Goal: Task Accomplishment & Management: Use online tool/utility

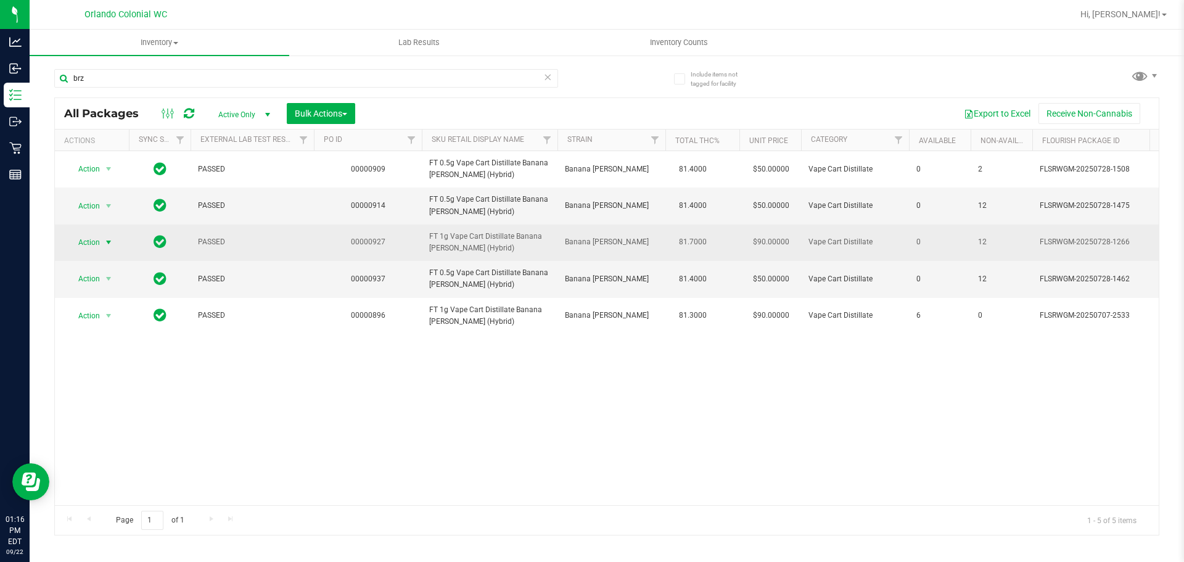
type input "brz"
click at [99, 239] on span "Action" at bounding box center [83, 242] width 33 height 17
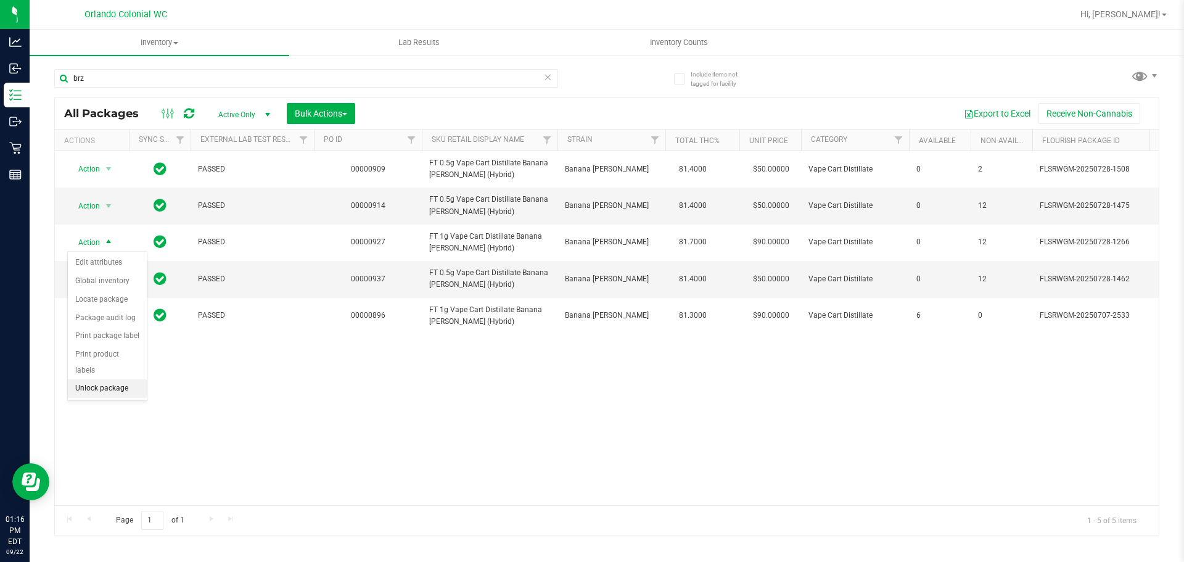
click at [107, 379] on li "Unlock package" at bounding box center [107, 388] width 79 height 19
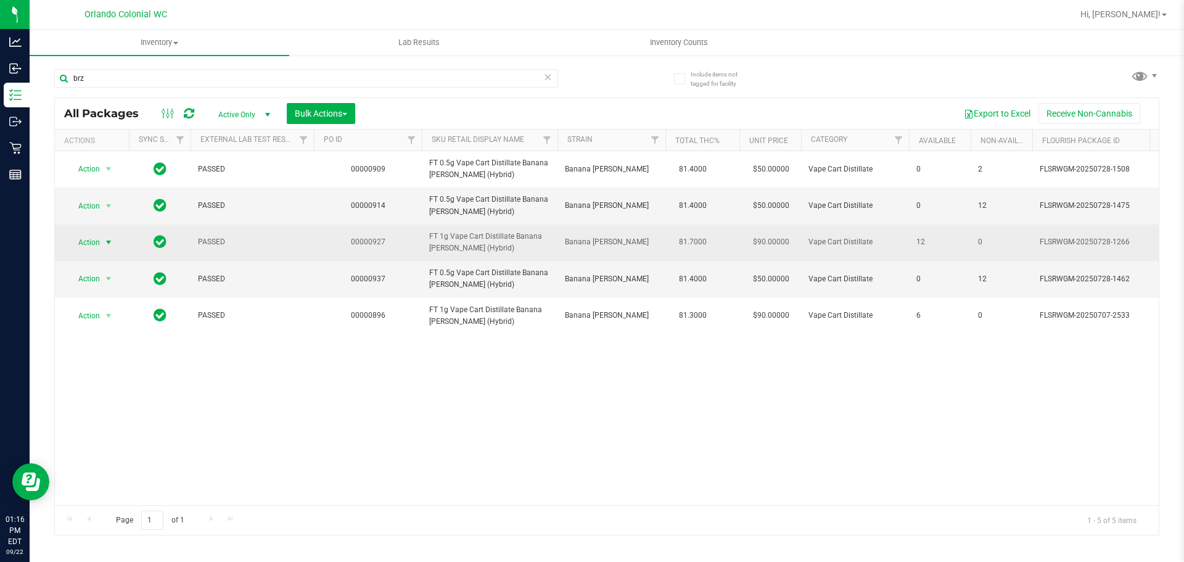
click at [104, 242] on span "select" at bounding box center [109, 242] width 10 height 10
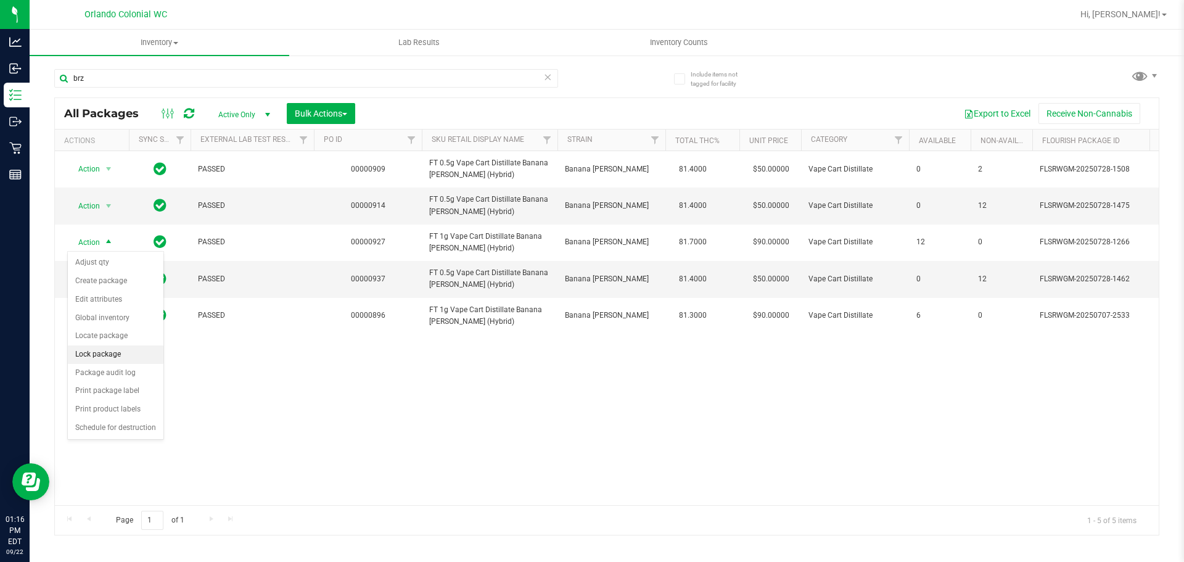
click at [114, 356] on li "Lock package" at bounding box center [116, 354] width 96 height 19
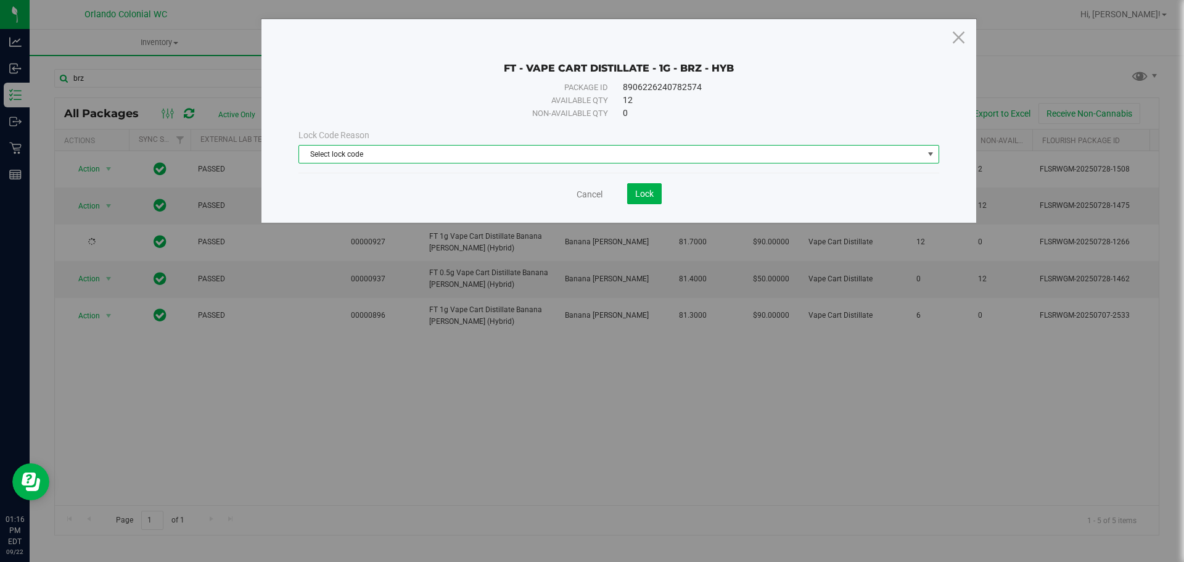
click at [486, 156] on span "Select lock code" at bounding box center [611, 154] width 624 height 17
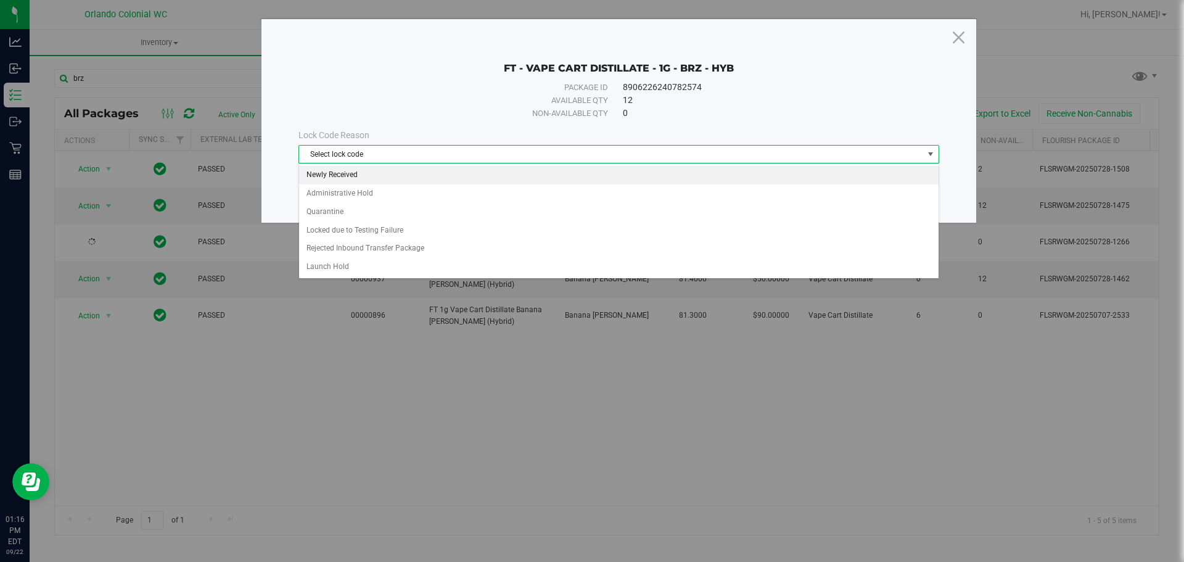
click at [397, 171] on li "Newly Received" at bounding box center [619, 175] width 640 height 19
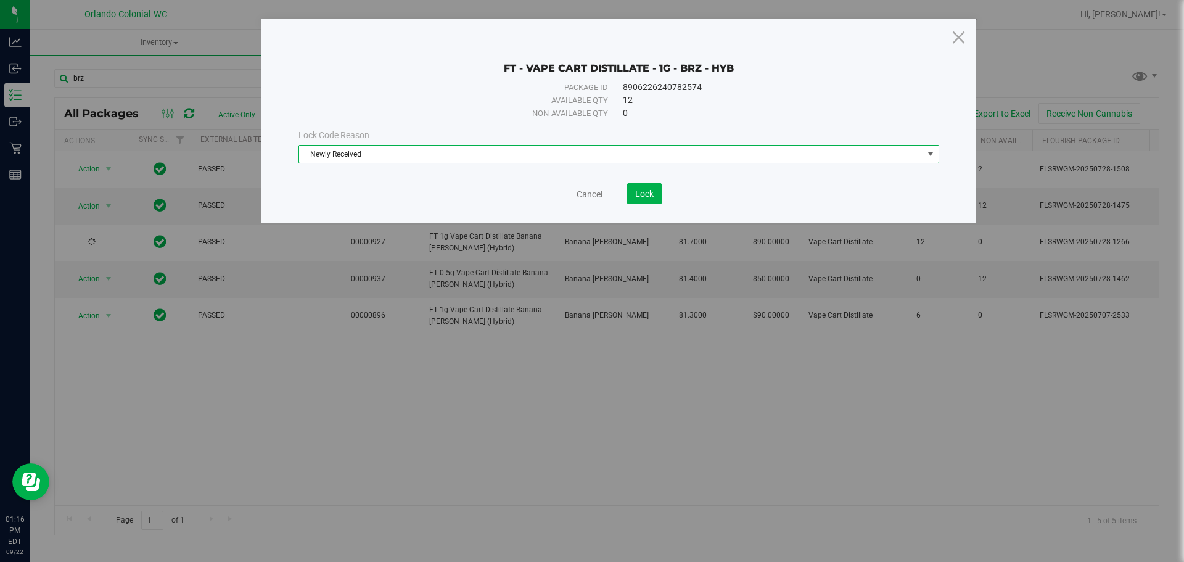
click at [690, 187] on div "Cancel Lock" at bounding box center [619, 193] width 641 height 21
click at [658, 192] on button "Lock" at bounding box center [644, 193] width 35 height 21
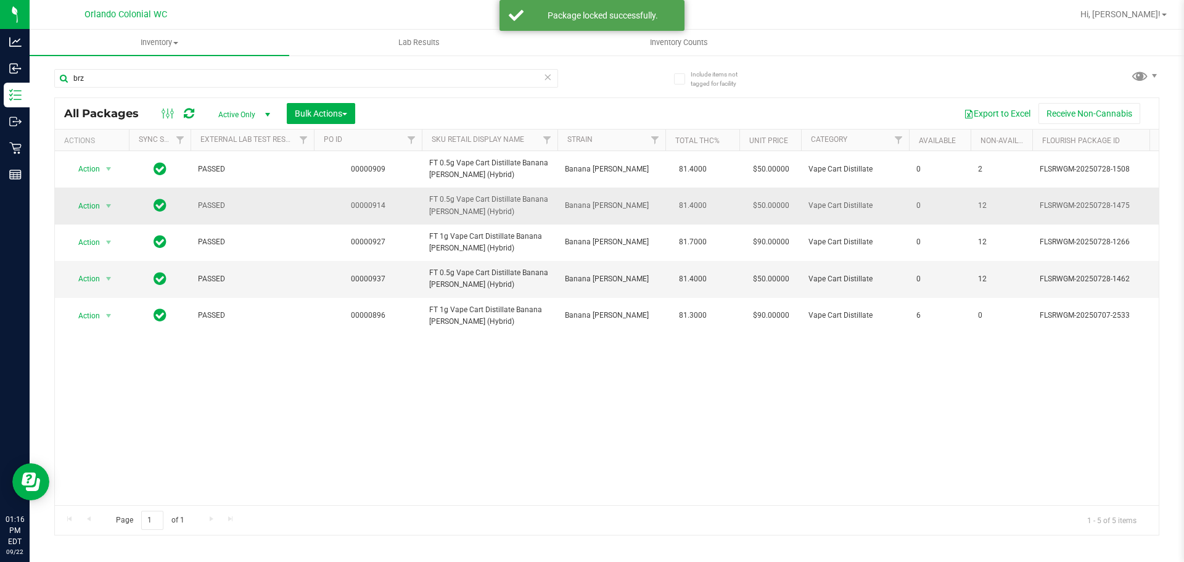
drag, startPoint x: 114, startPoint y: 187, endPoint x: 114, endPoint y: 201, distance: 13.6
click at [114, 192] on td "Action Action Edit attributes Global inventory Locate package Package audit log…" at bounding box center [92, 205] width 74 height 36
click at [112, 202] on span "select" at bounding box center [109, 206] width 10 height 10
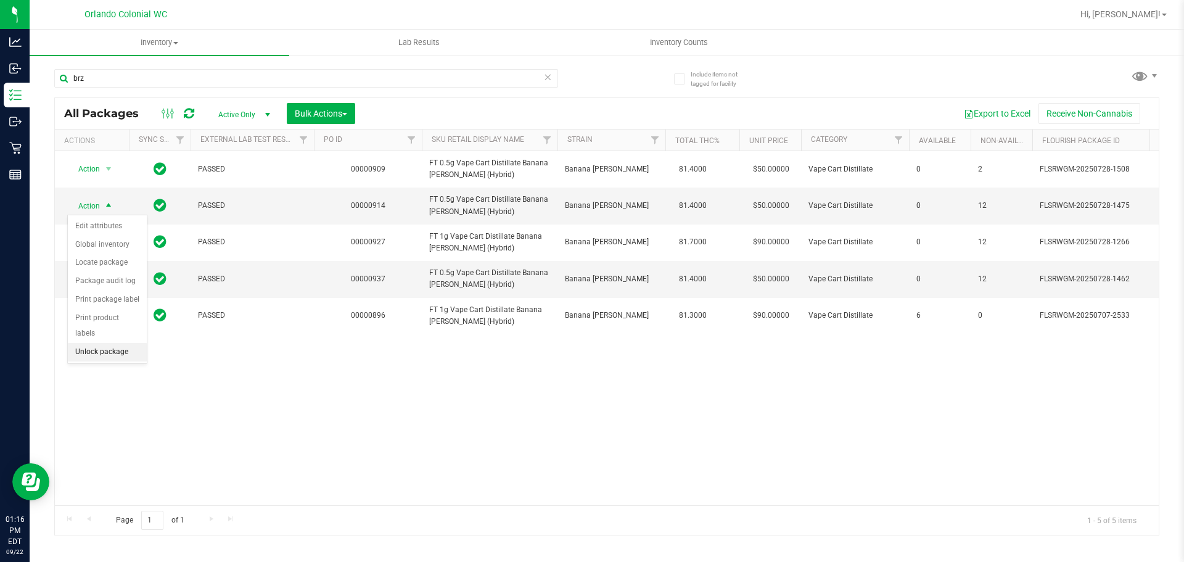
click at [75, 343] on li "Unlock package" at bounding box center [107, 352] width 79 height 19
